Goal: Transaction & Acquisition: Download file/media

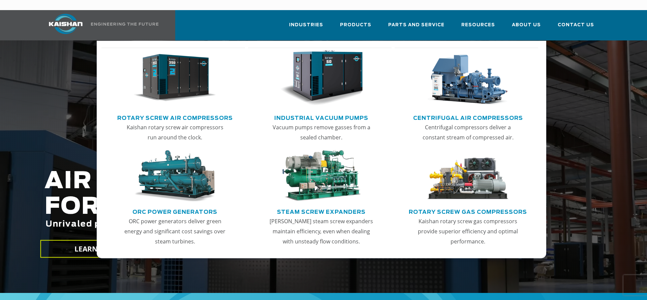
click at [194, 112] on link "Rotary Screw Air Compressors" at bounding box center [175, 117] width 116 height 10
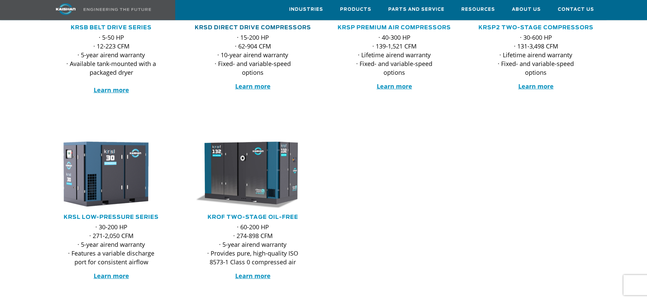
scroll to position [240, 0]
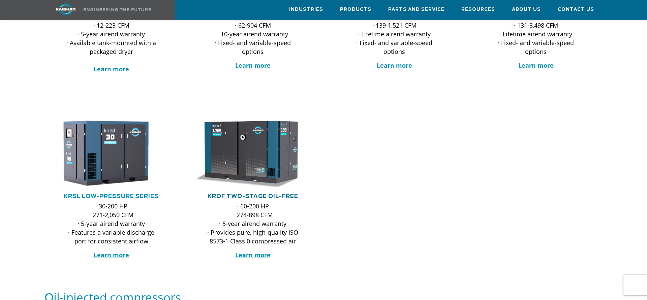
click at [266, 194] on link "KROF TWO-STAGE OIL-FREE" at bounding box center [252, 196] width 91 height 5
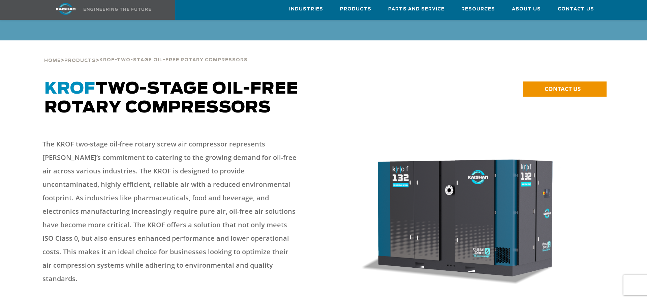
scroll to position [309, 0]
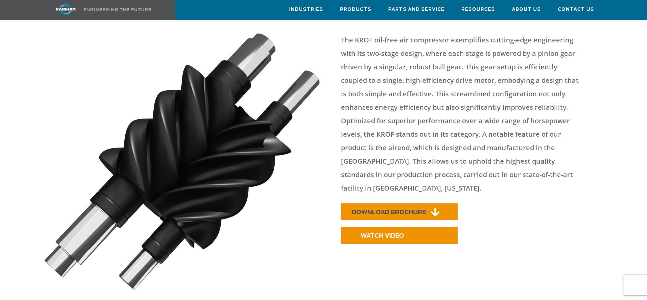
click at [406, 209] on span "DOWNLOAD BROCHURE" at bounding box center [389, 212] width 74 height 6
